Goal: Task Accomplishment & Management: Manage account settings

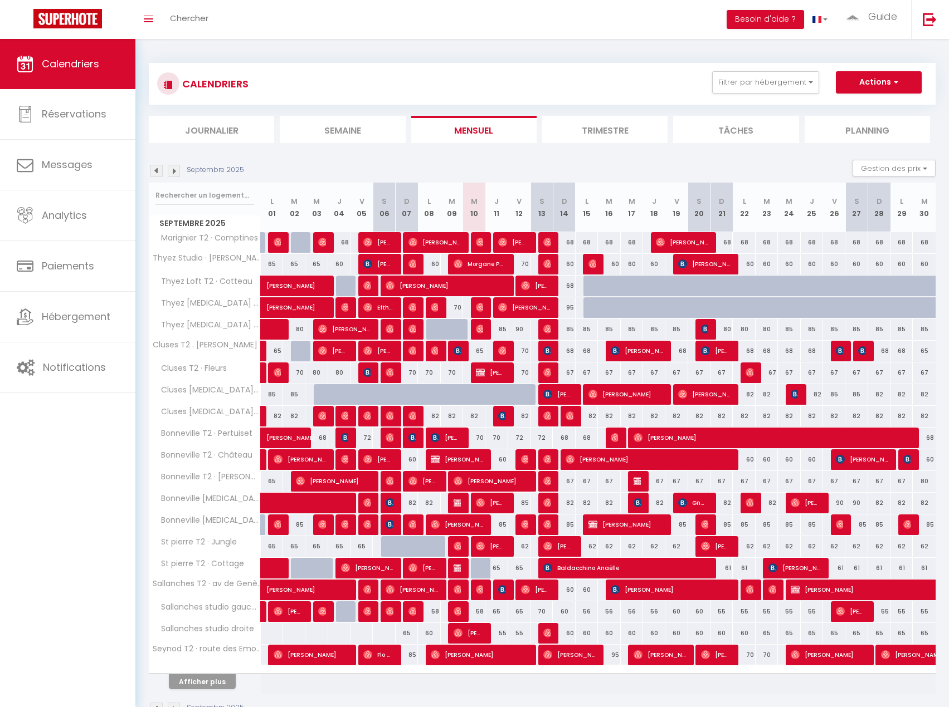
click at [499, 439] on div "70" at bounding box center [496, 438] width 22 height 21
type input "70"
type input "Jeu 11 Septembre 2025"
type input "Ven 12 Septembre 2025"
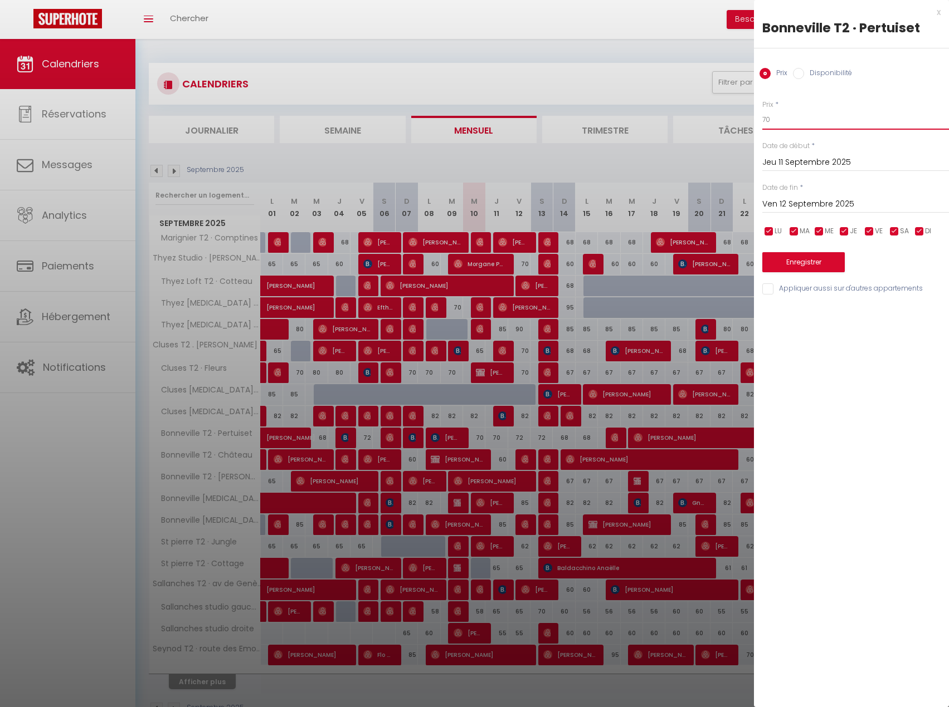
drag, startPoint x: 788, startPoint y: 123, endPoint x: 707, endPoint y: 111, distance: 81.6
click at [707, 111] on body "🟢 Des questions ou besoin d'assistance pour la migration AirBnB? Connectez-vous…" at bounding box center [474, 392] width 949 height 707
type input "65"
click at [804, 258] on button "Enregistrer" at bounding box center [803, 262] width 82 height 20
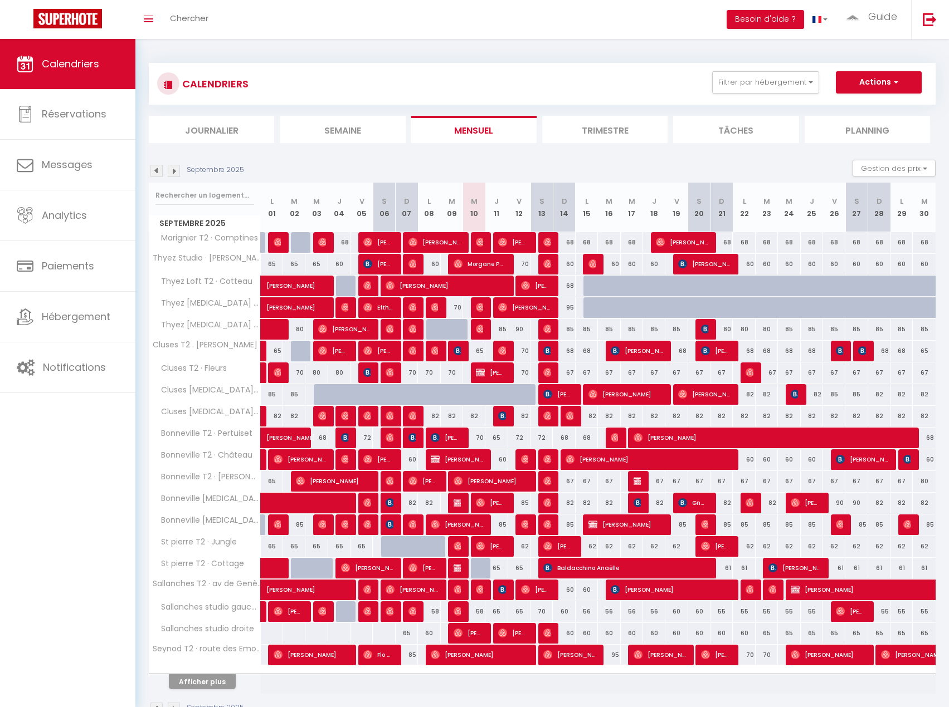
click at [497, 612] on div "65" at bounding box center [496, 612] width 22 height 21
type input "65"
type input "Jeu 11 Septembre 2025"
type input "Ven 12 Septembre 2025"
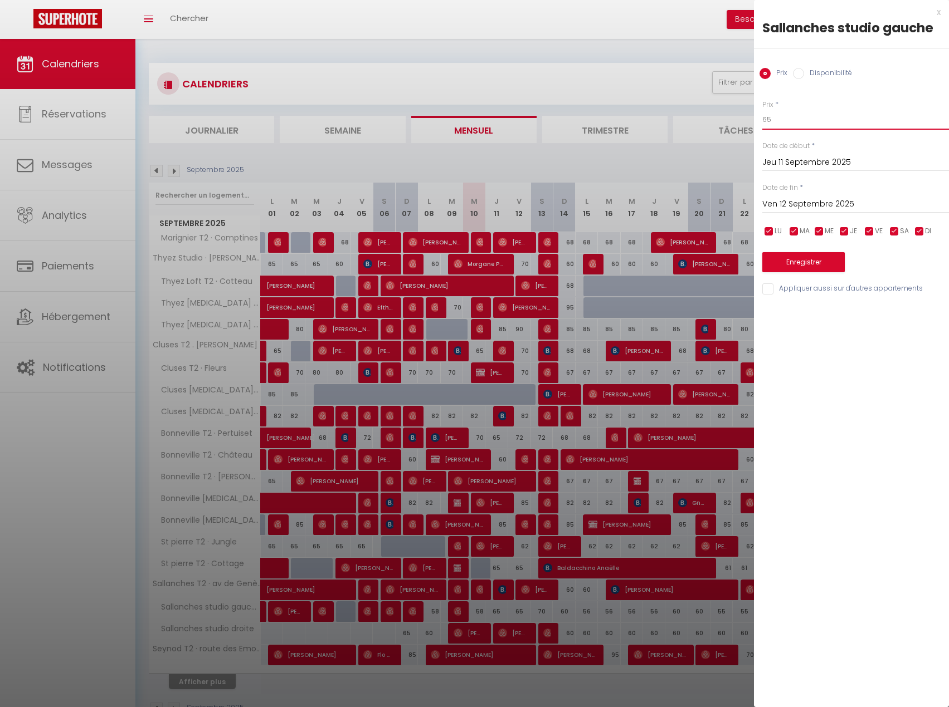
click at [803, 121] on input "65" at bounding box center [855, 120] width 187 height 20
type input "60"
click at [804, 201] on input "Ven 12 Septembre 2025" at bounding box center [855, 204] width 187 height 14
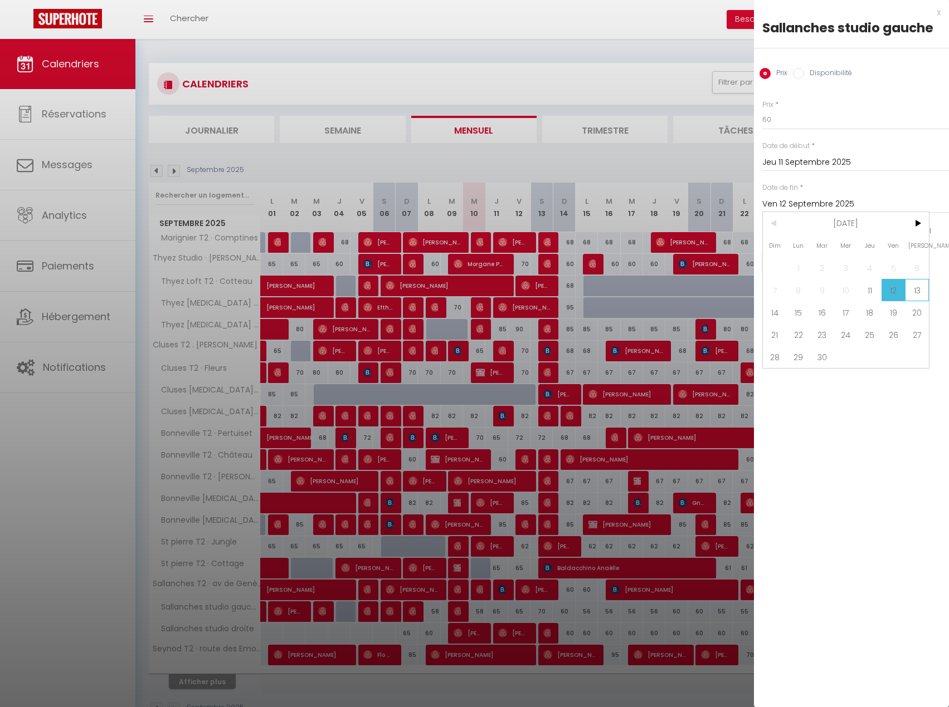
click at [916, 292] on span "13" at bounding box center [917, 290] width 24 height 22
type input "[PERSON_NAME] 13 Septembre 2025"
click at [826, 262] on button "Enregistrer" at bounding box center [803, 262] width 82 height 20
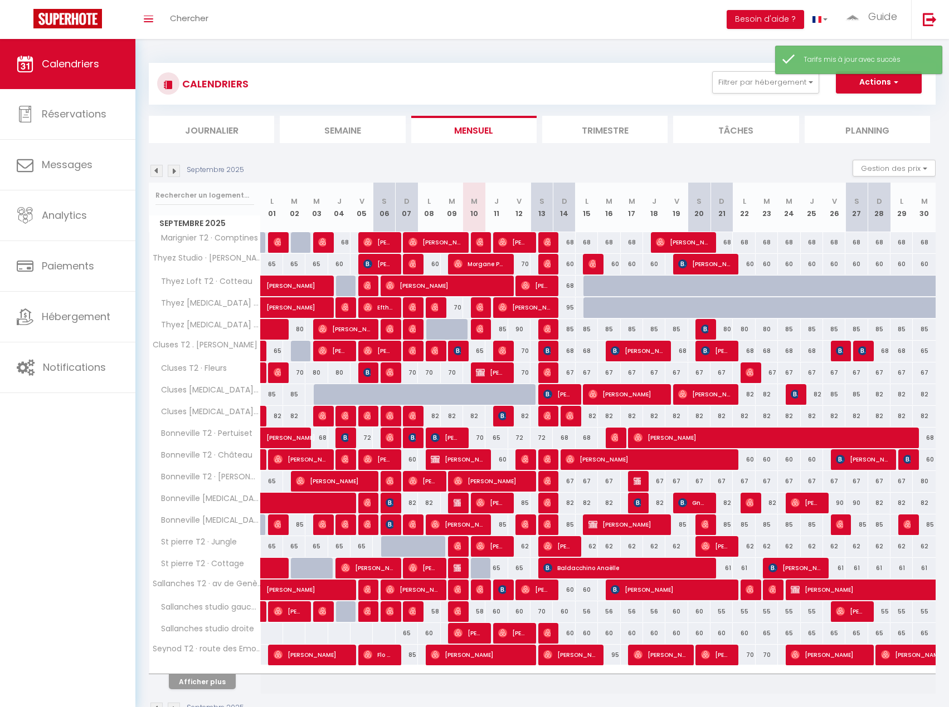
click at [544, 611] on div "70" at bounding box center [541, 612] width 22 height 21
type input "70"
type input "[PERSON_NAME] 13 Septembre 2025"
type input "Dim 14 Septembre 2025"
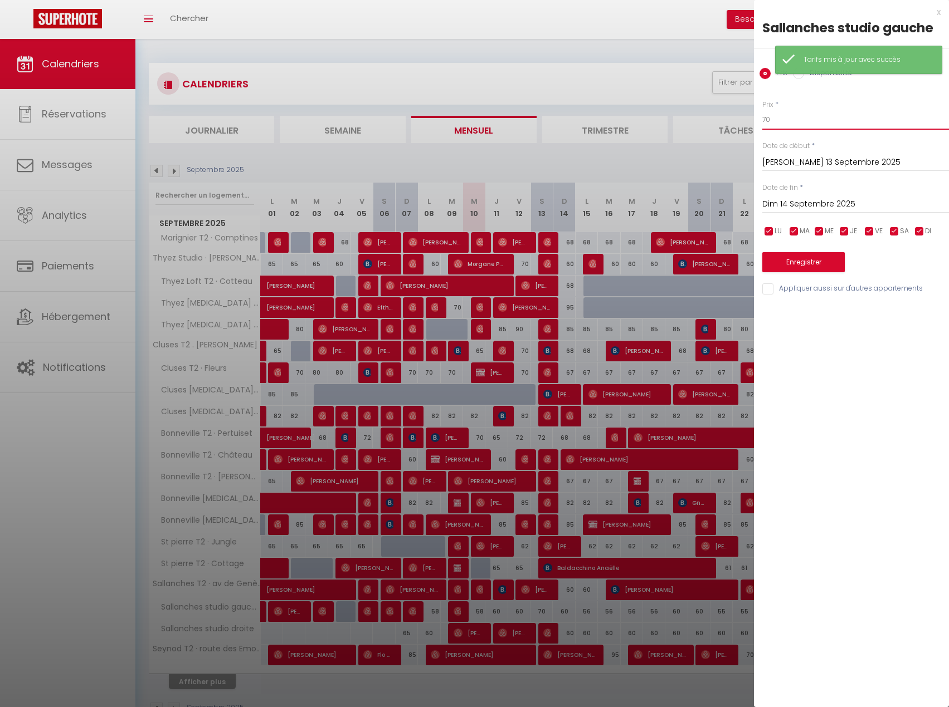
drag, startPoint x: 840, startPoint y: 123, endPoint x: 613, endPoint y: 126, distance: 226.2
click at [613, 126] on body "🟢 Des questions ou besoin d'assistance pour la migration AirBnB? Connectez-vous…" at bounding box center [474, 392] width 949 height 707
type input "65"
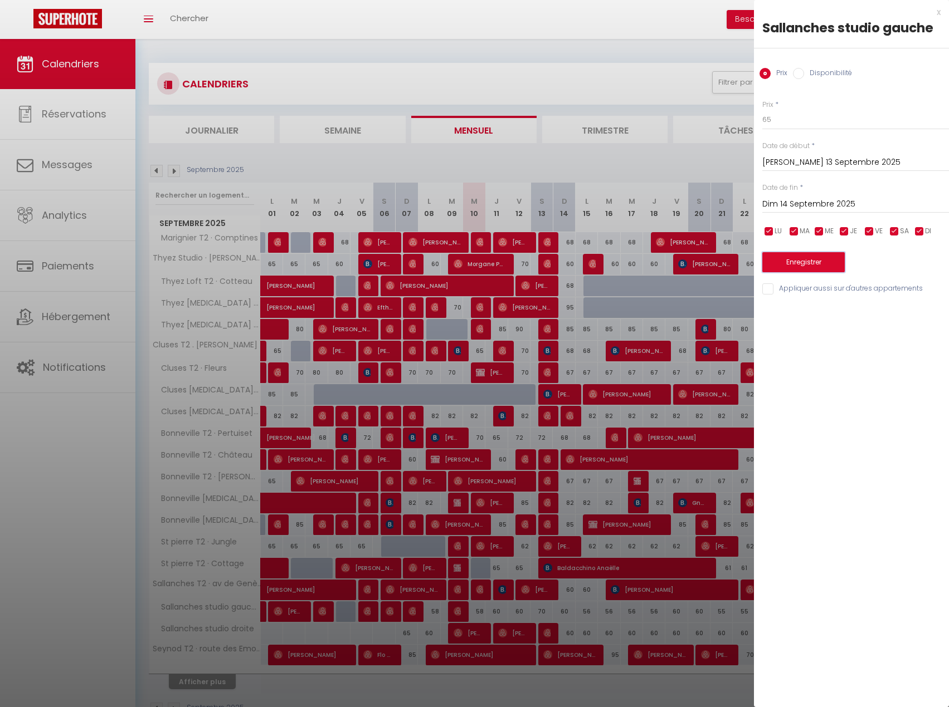
click at [792, 261] on button "Enregistrer" at bounding box center [803, 262] width 82 height 20
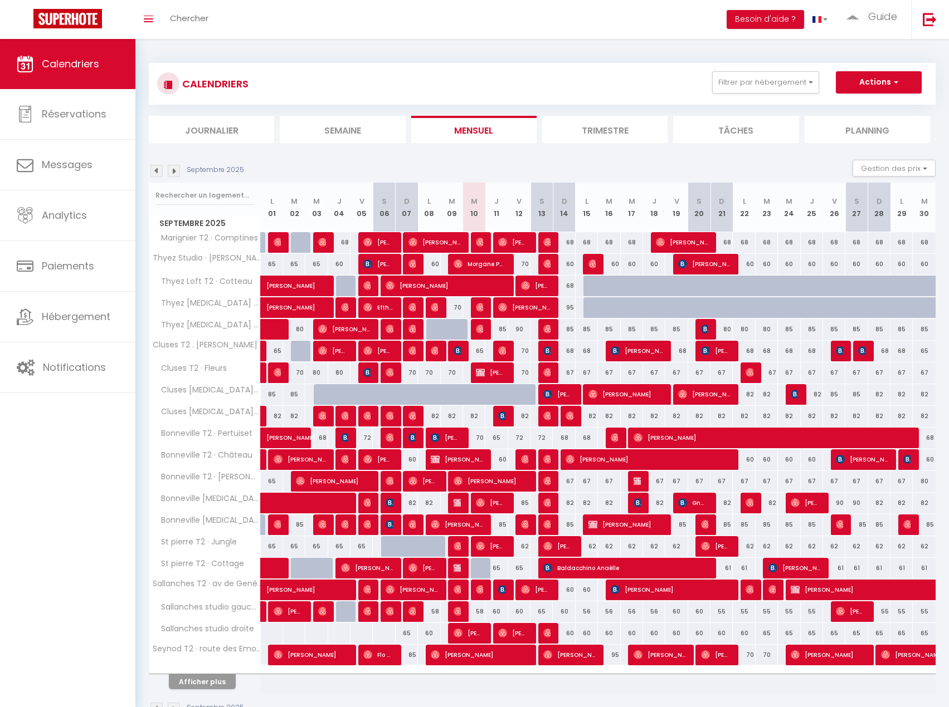
click at [568, 634] on div "60" at bounding box center [564, 633] width 22 height 21
type input "60"
type input "Dim 14 Septembre 2025"
type input "Lun 15 Septembre 2025"
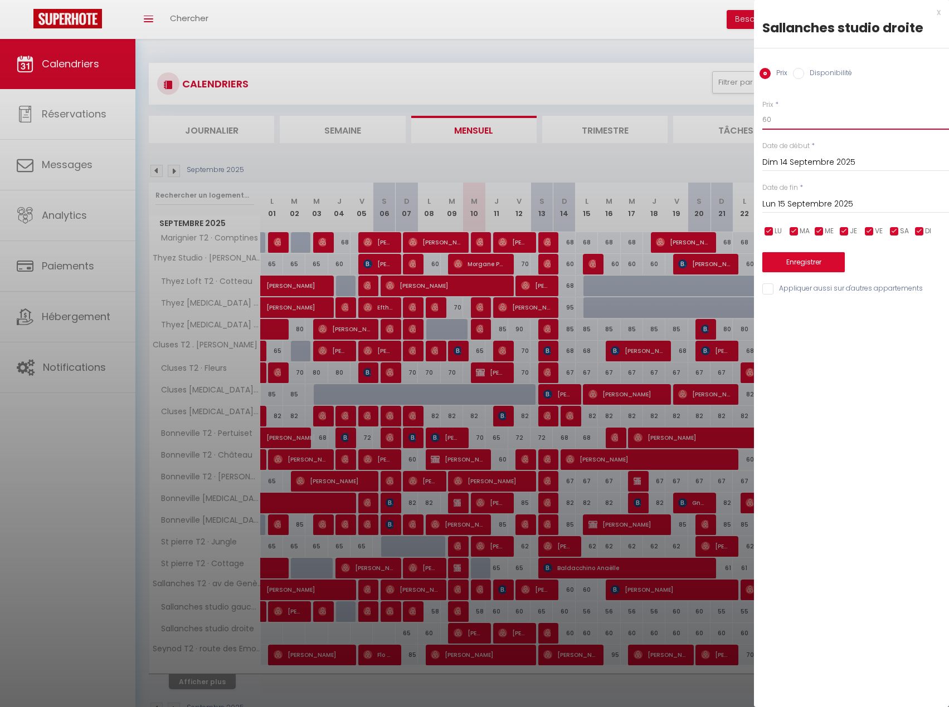
drag, startPoint x: 788, startPoint y: 116, endPoint x: 716, endPoint y: 125, distance: 72.3
click at [716, 125] on body "🟢 Des questions ou besoin d'assistance pour la migration AirBnB? Connectez-vous…" at bounding box center [474, 392] width 949 height 707
type input "56"
click at [855, 207] on input "Lun 15 Septembre 2025" at bounding box center [855, 204] width 187 height 14
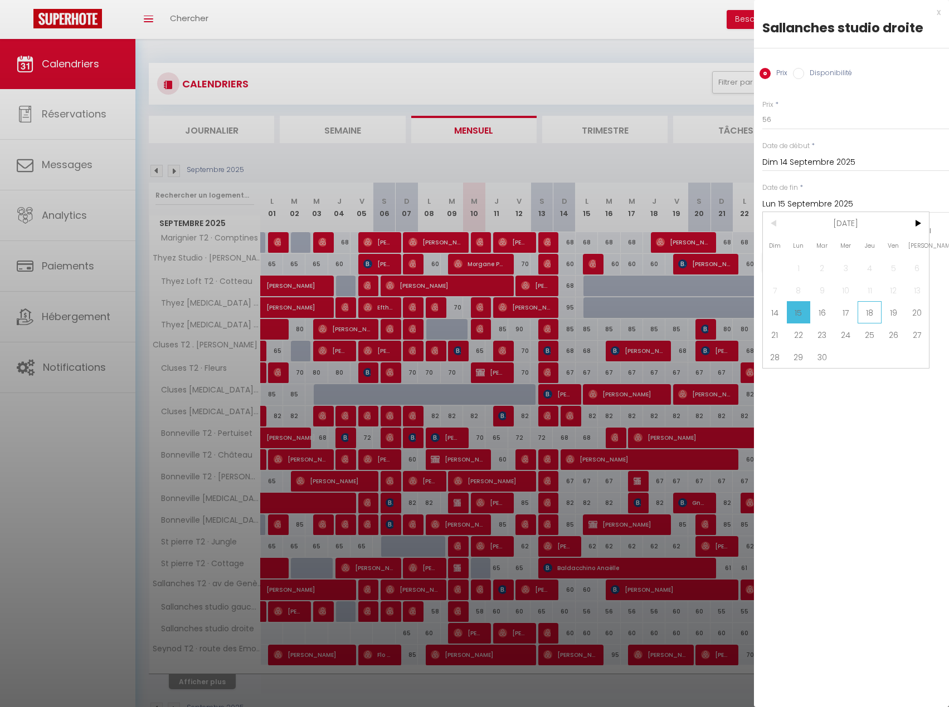
click at [867, 311] on span "18" at bounding box center [869, 312] width 24 height 22
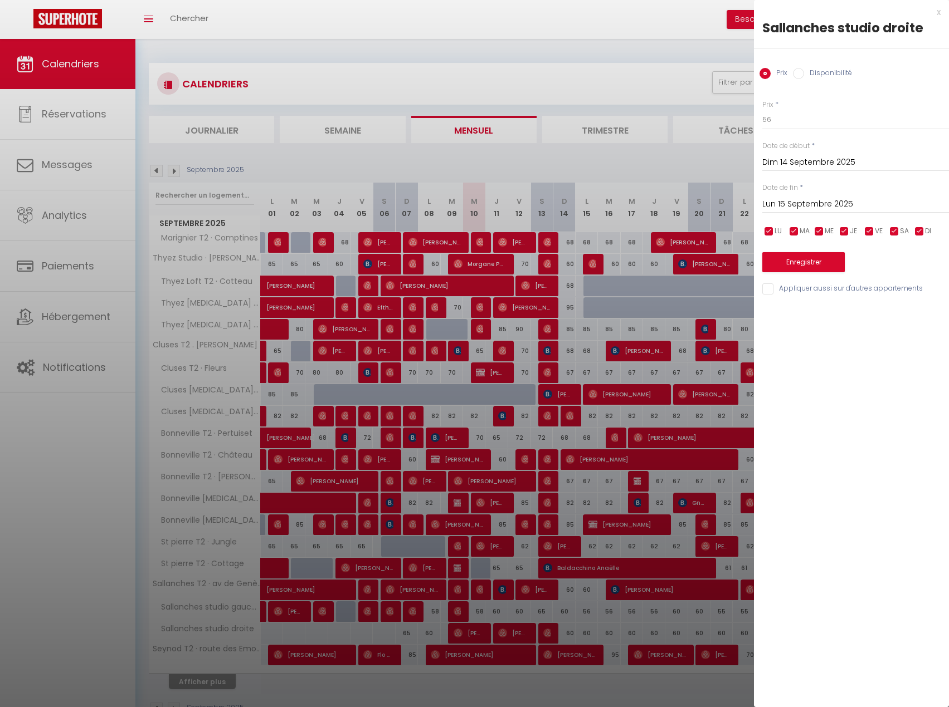
type input "Jeu 18 Septembre 2025"
click at [789, 262] on button "Enregistrer" at bounding box center [803, 262] width 82 height 20
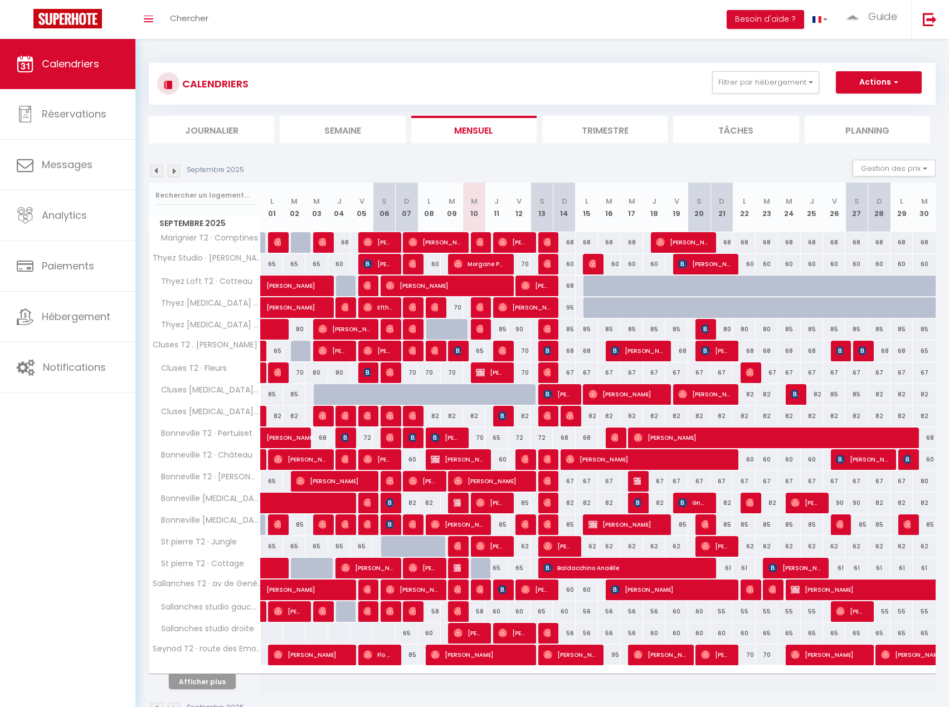
scroll to position [39, 0]
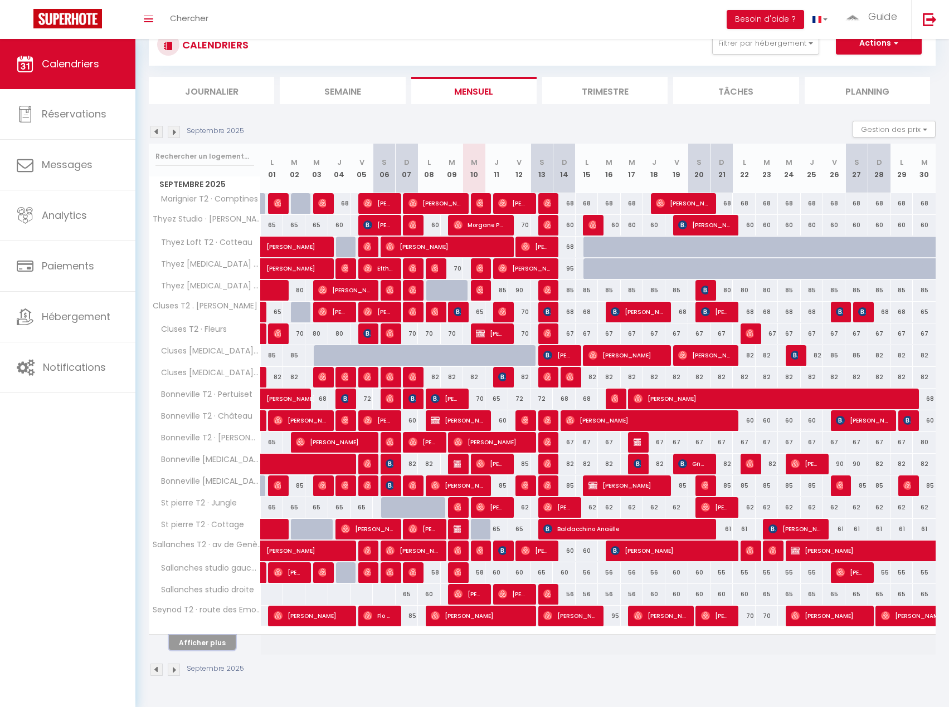
click at [222, 650] on button "Afficher plus" at bounding box center [202, 643] width 67 height 15
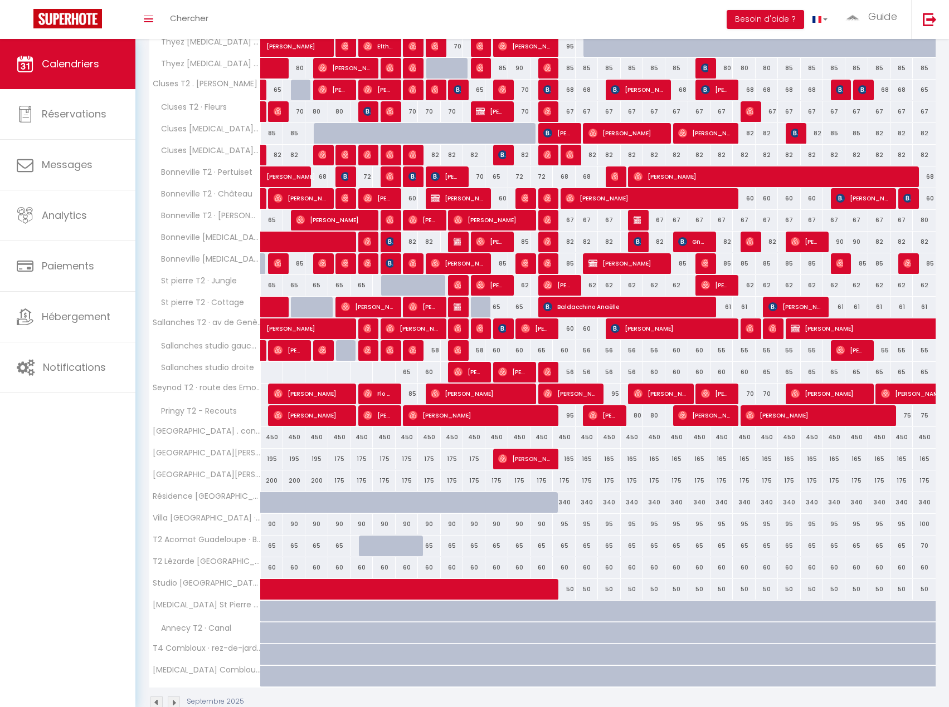
scroll to position [279, 0]
